Goal: Task Accomplishment & Management: Manage account settings

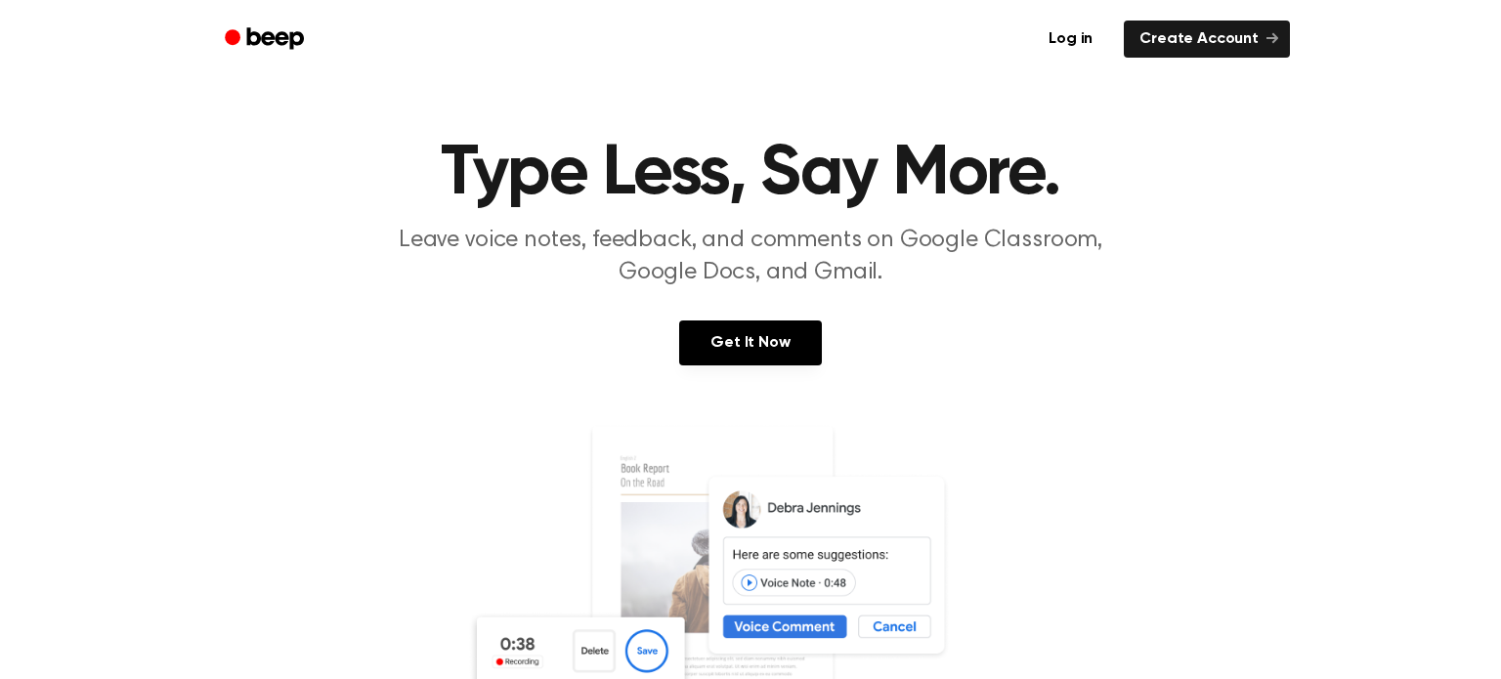
scroll to position [20, 0]
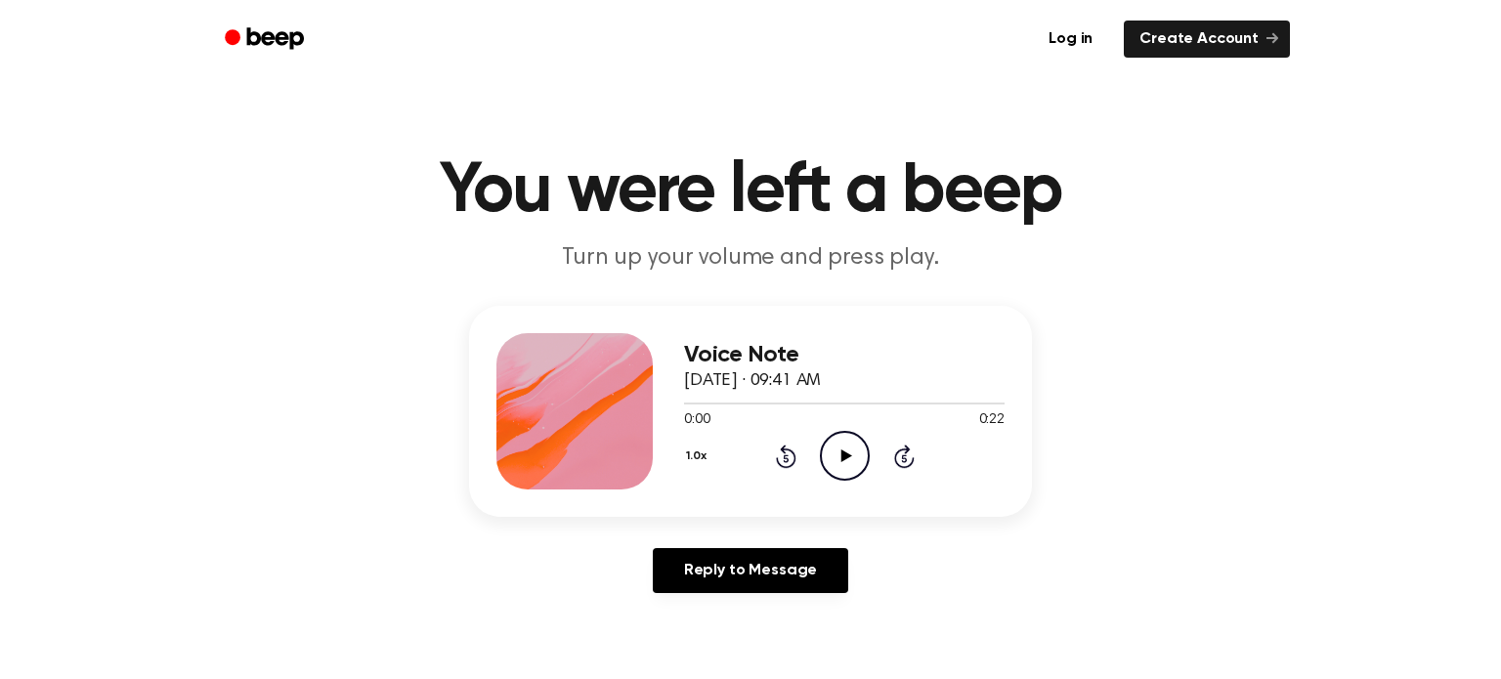
click at [842, 455] on icon at bounding box center [845, 456] width 11 height 13
click at [842, 455] on icon "Pause Audio" at bounding box center [845, 456] width 50 height 50
click at [842, 455] on icon at bounding box center [845, 456] width 11 height 13
click at [842, 455] on icon "Pause Audio" at bounding box center [845, 456] width 50 height 50
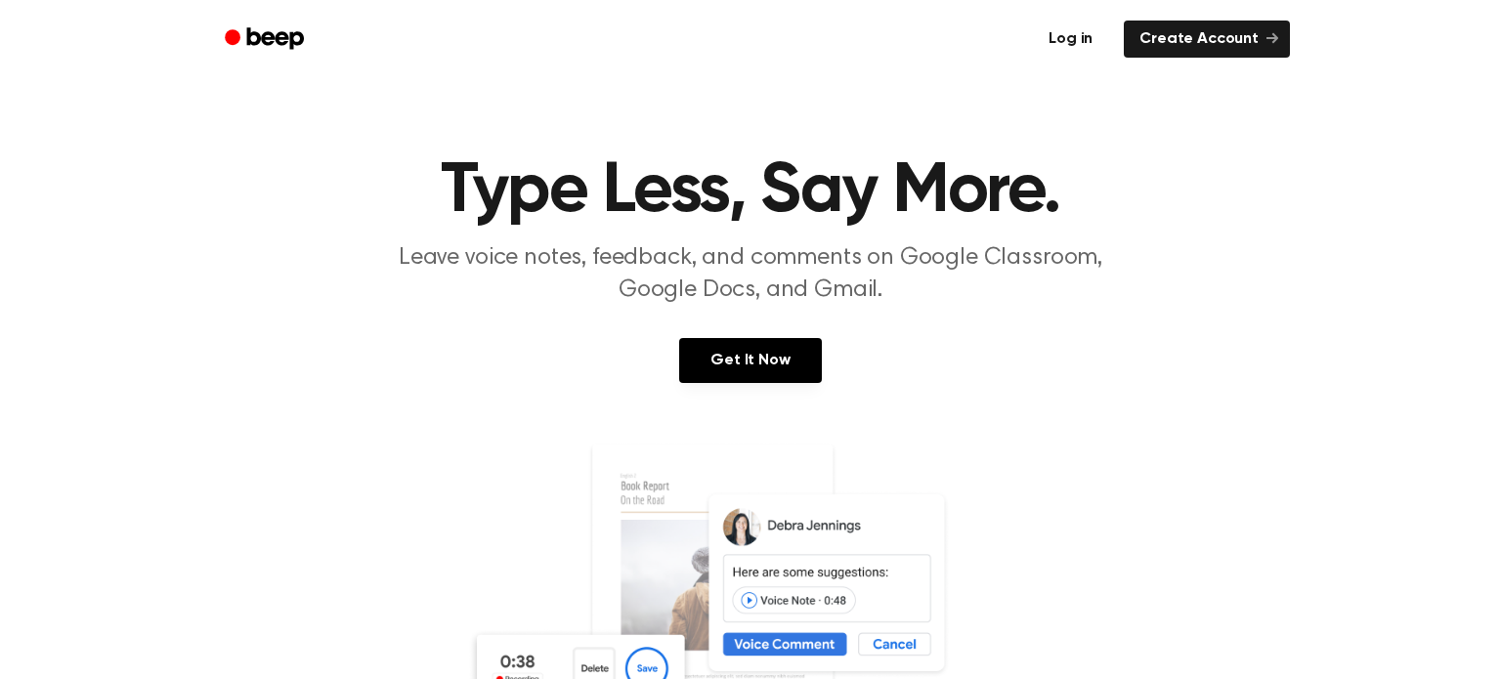
click at [1084, 47] on link "Log in" at bounding box center [1070, 39] width 83 height 45
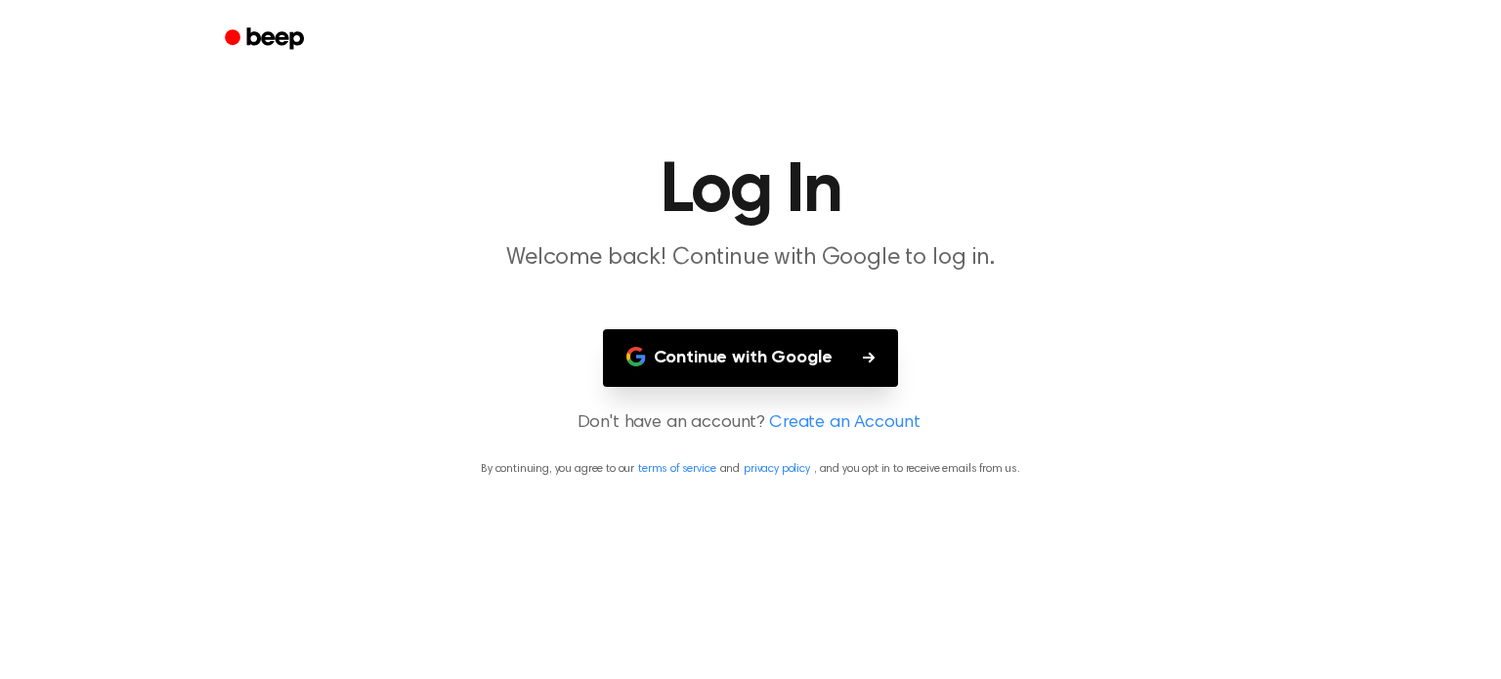
click at [766, 360] on button "Continue with Google" at bounding box center [751, 358] width 296 height 58
